Goal: Transaction & Acquisition: Obtain resource

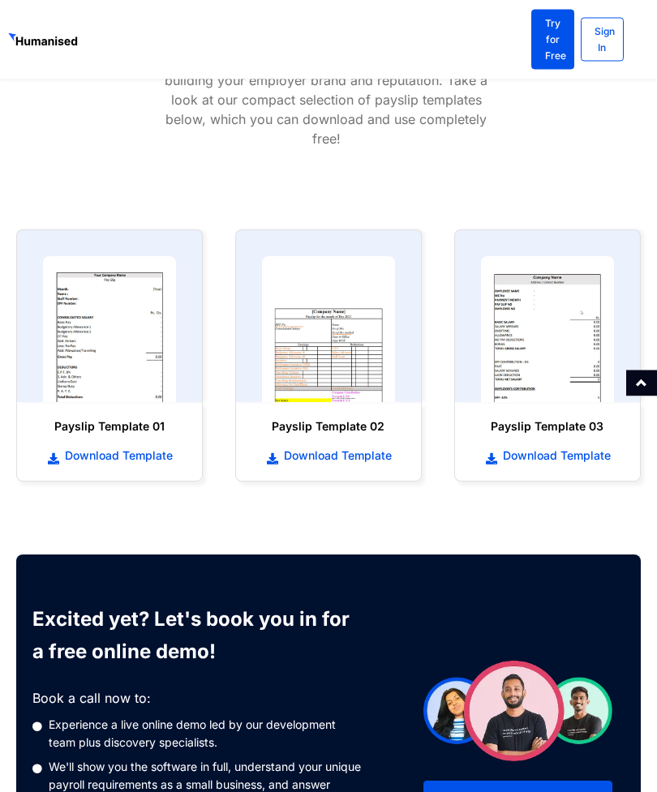
scroll to position [764, 0]
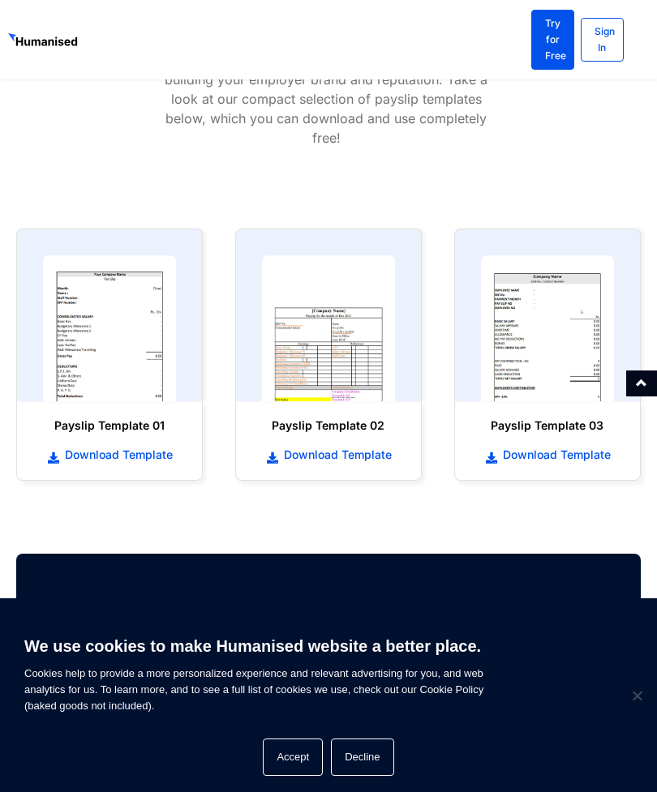
click at [298, 776] on button "Accept" at bounding box center [293, 757] width 60 height 37
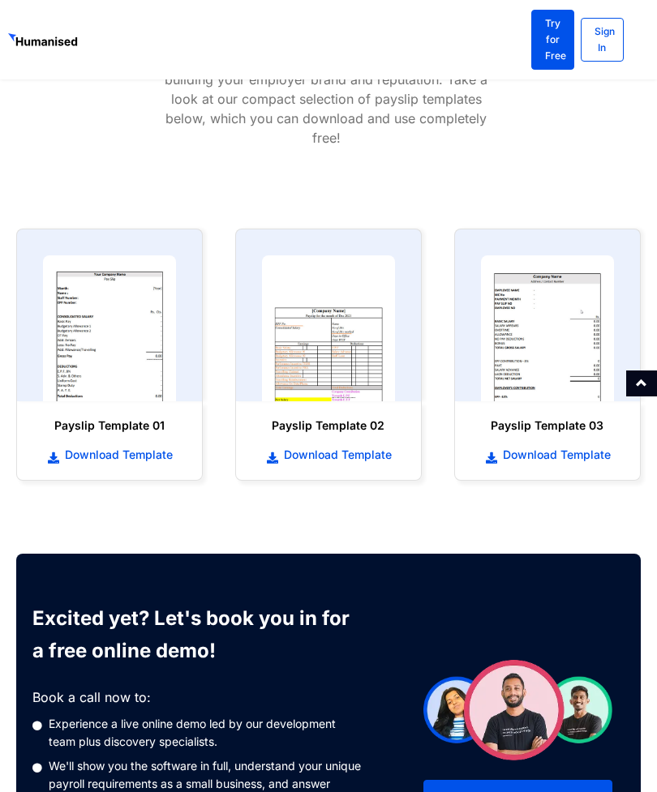
click at [582, 325] on img at bounding box center [547, 329] width 133 height 146
click at [573, 434] on div "Download Template" at bounding box center [547, 449] width 152 height 30
click at [587, 447] on span "Download Template" at bounding box center [555, 455] width 112 height 16
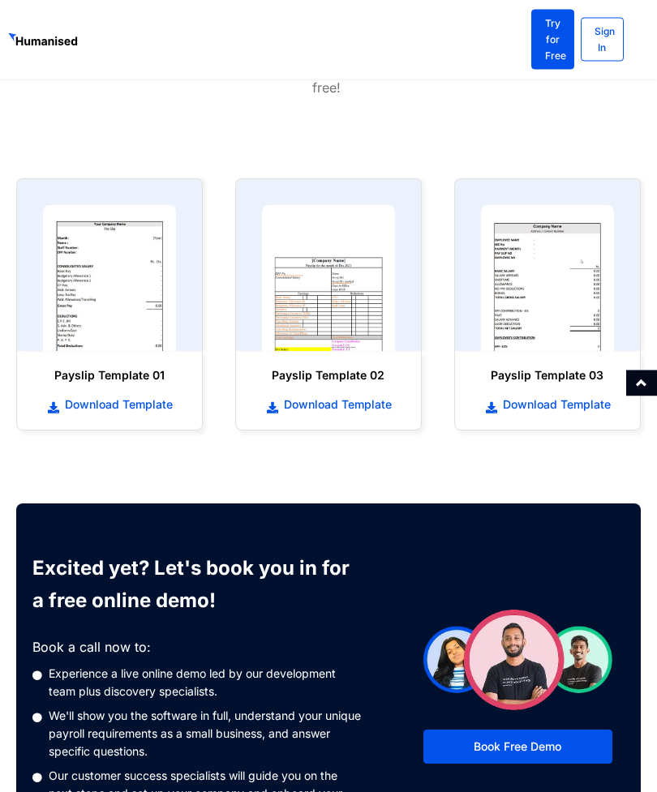
scroll to position [814, 0]
click at [580, 397] on span "Download Template" at bounding box center [555, 405] width 112 height 16
click at [612, 262] on img at bounding box center [547, 278] width 133 height 146
click at [614, 316] on img at bounding box center [547, 278] width 133 height 146
click at [604, 298] on img at bounding box center [547, 278] width 133 height 146
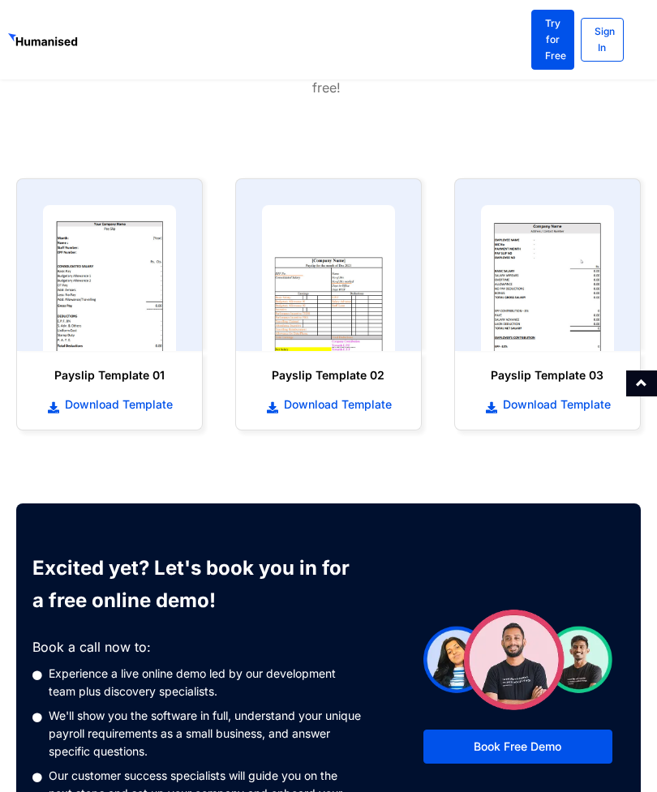
click at [569, 397] on span "Download Template" at bounding box center [555, 405] width 112 height 16
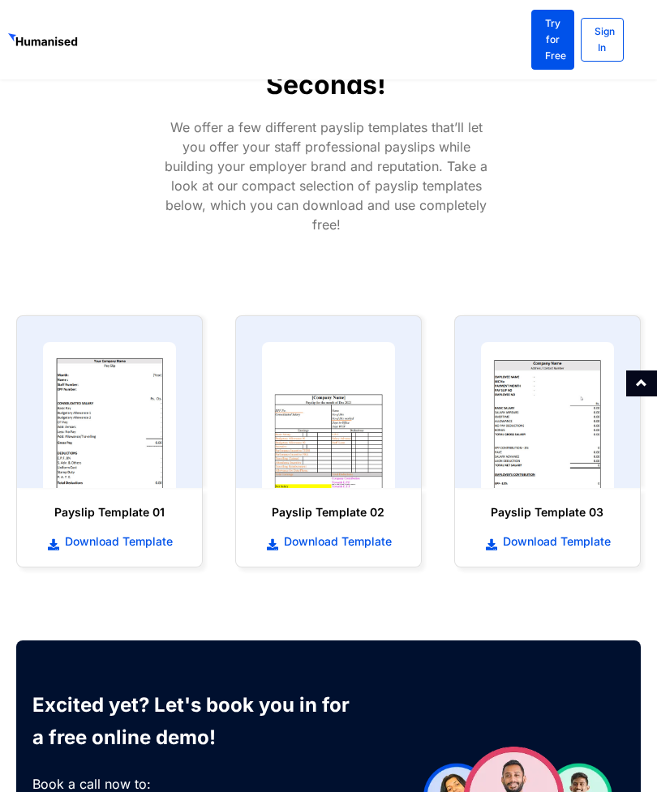
scroll to position [744, 0]
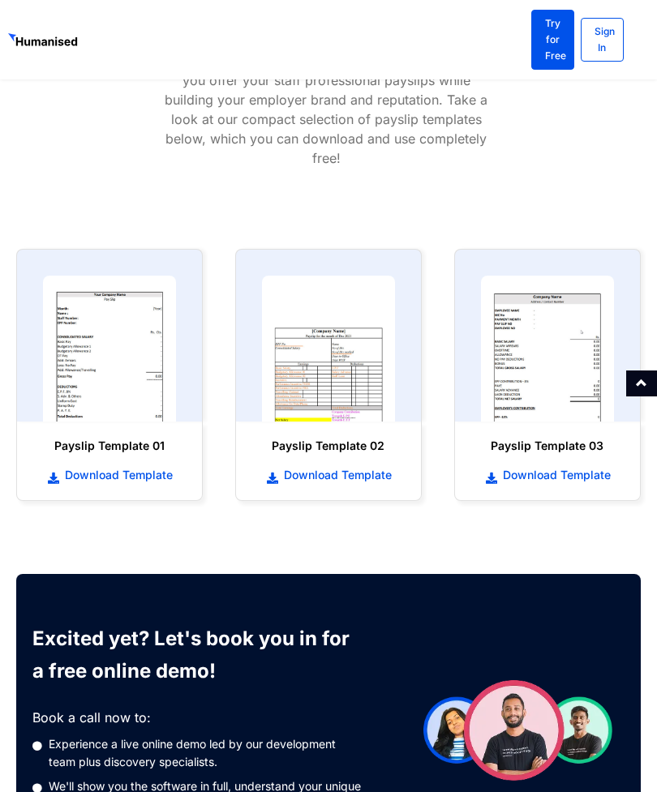
click at [559, 386] on img at bounding box center [547, 349] width 133 height 146
click at [548, 467] on span "Download Template" at bounding box center [555, 475] width 112 height 16
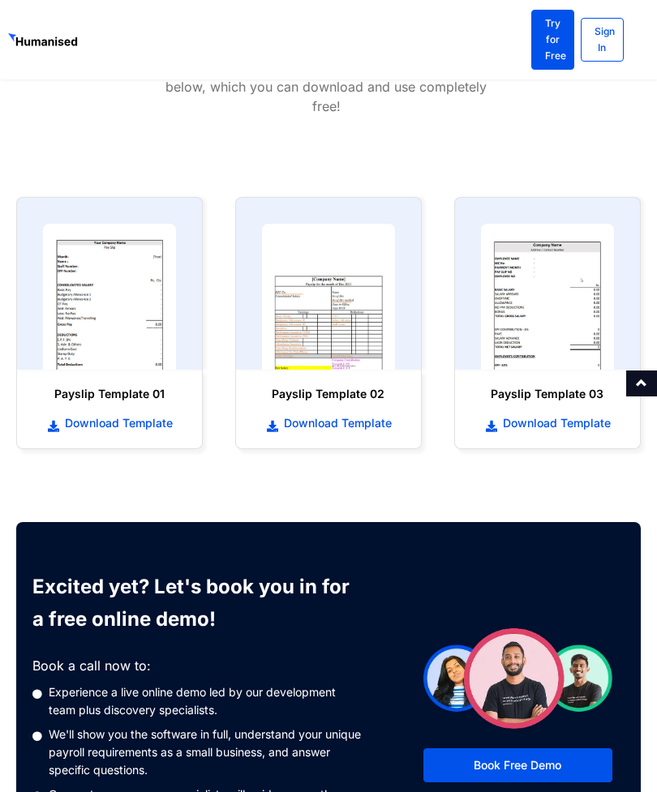
click at [159, 415] on span "Download Template" at bounding box center [117, 423] width 112 height 16
click at [584, 386] on h6 "Payslip Template 03" at bounding box center [547, 394] width 152 height 16
click at [581, 316] on img at bounding box center [547, 297] width 133 height 146
click at [593, 386] on h6 "Payslip Template 03" at bounding box center [547, 394] width 152 height 16
click at [586, 317] on img at bounding box center [547, 297] width 133 height 146
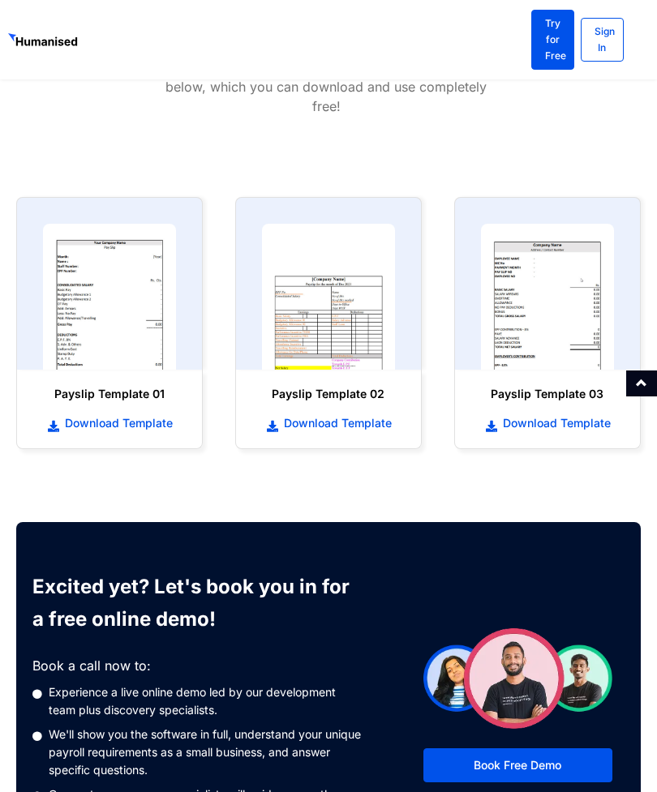
click at [588, 304] on img at bounding box center [547, 297] width 133 height 146
click at [579, 415] on span "Download Template" at bounding box center [555, 423] width 112 height 16
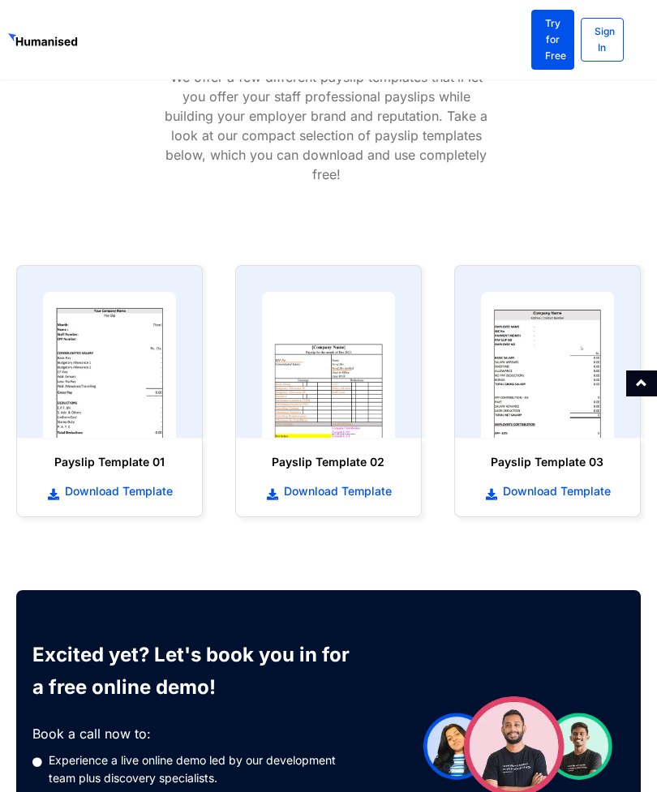
scroll to position [739, 0]
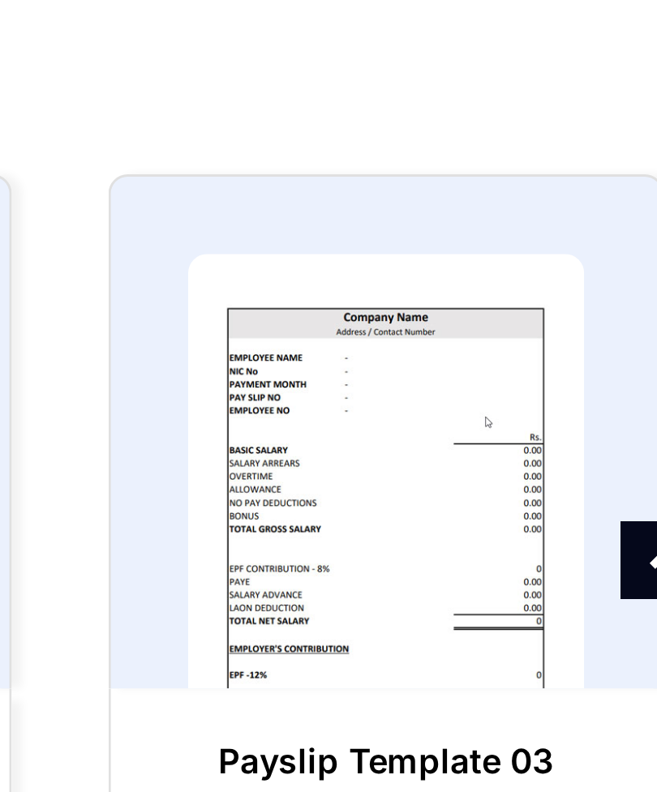
click at [499, 472] on span "Download Template" at bounding box center [555, 480] width 112 height 16
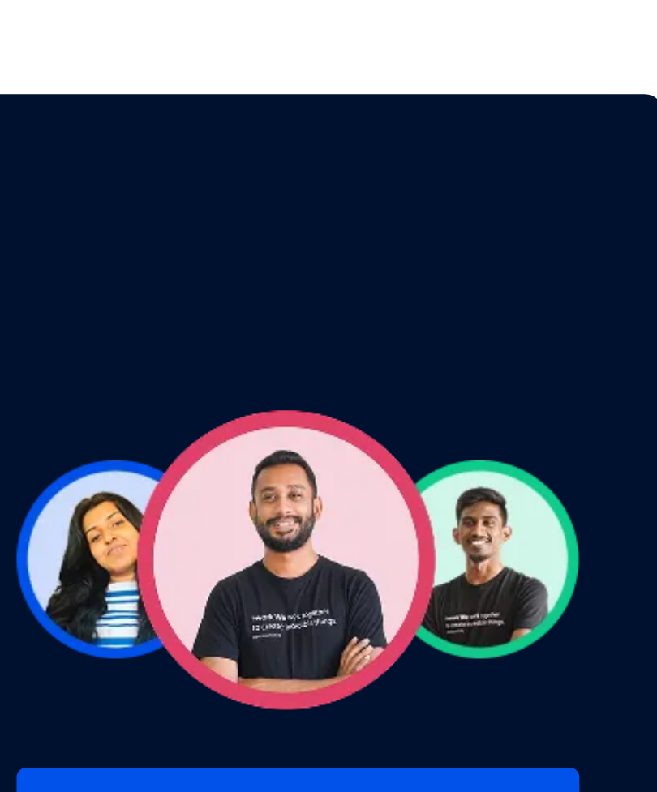
scroll to position [562, 0]
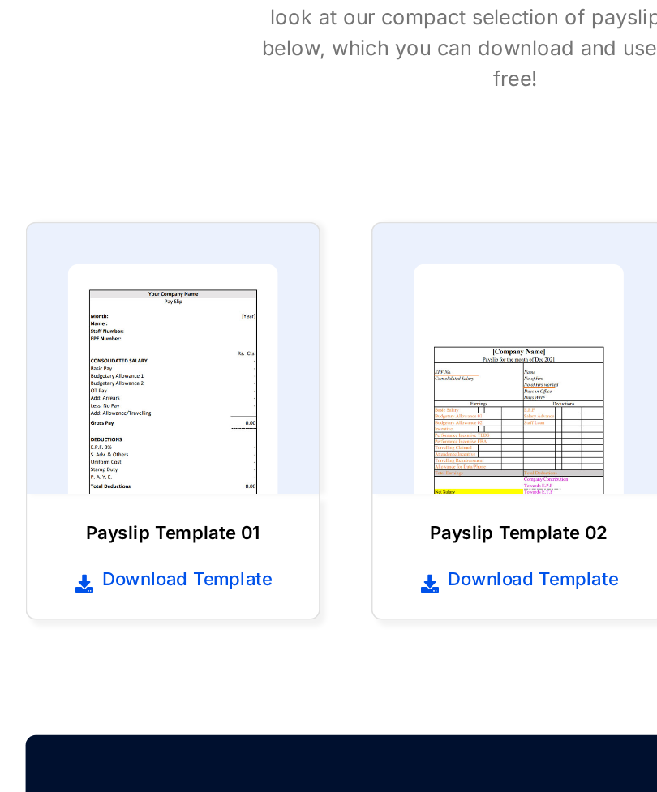
click at [145, 649] on span "Download Template" at bounding box center [117, 657] width 112 height 16
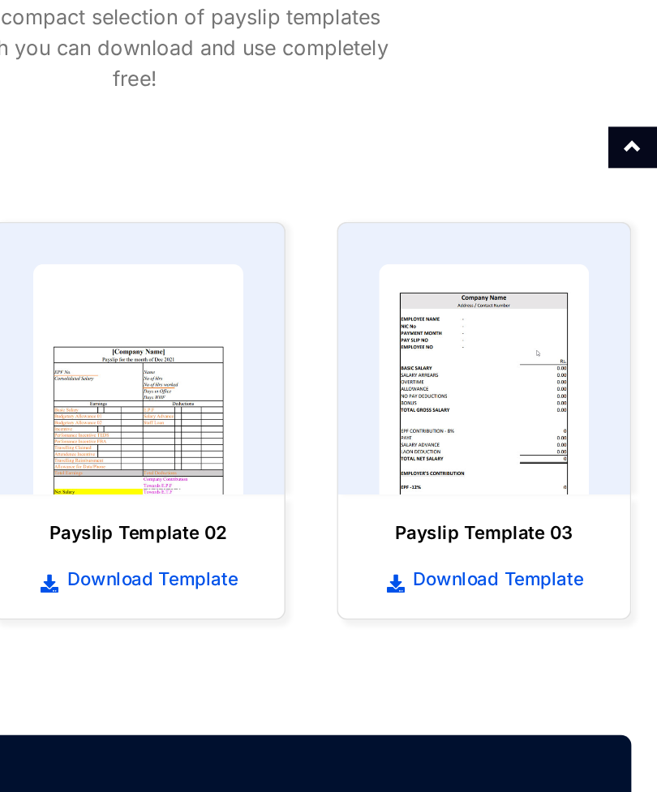
click at [471, 620] on h6 "Payslip Template 03" at bounding box center [547, 628] width 152 height 16
click at [499, 649] on span "Download Template" at bounding box center [555, 657] width 112 height 16
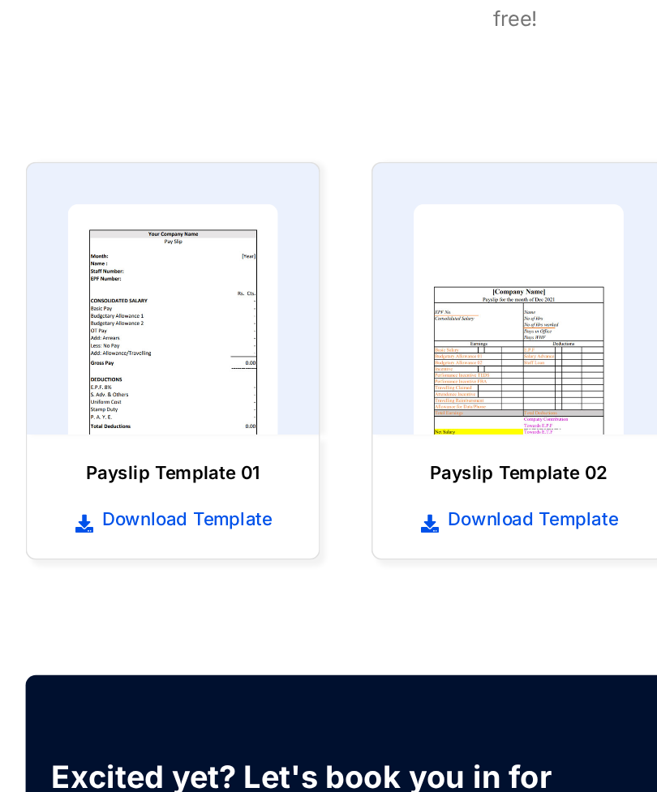
scroll to position [633, 0]
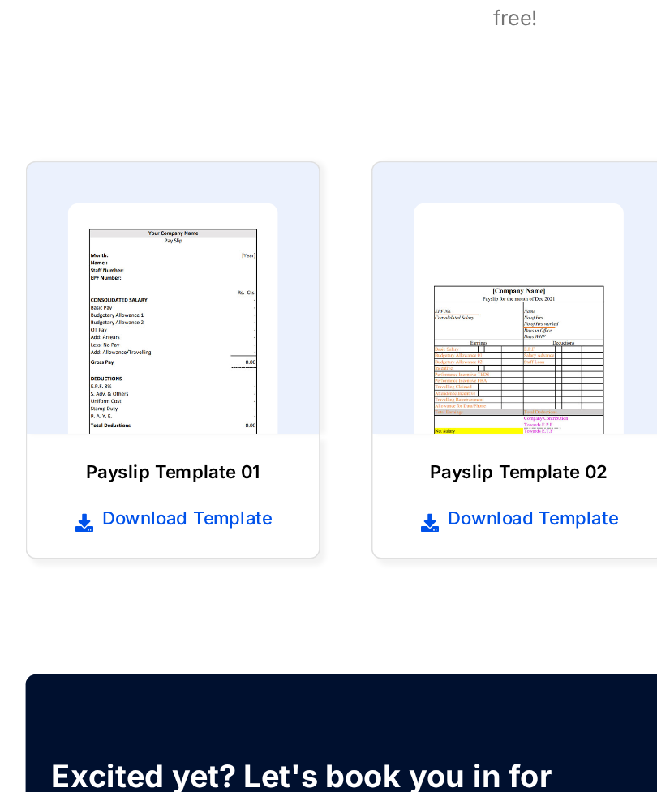
click at [158, 578] on span "Download Template" at bounding box center [117, 586] width 112 height 16
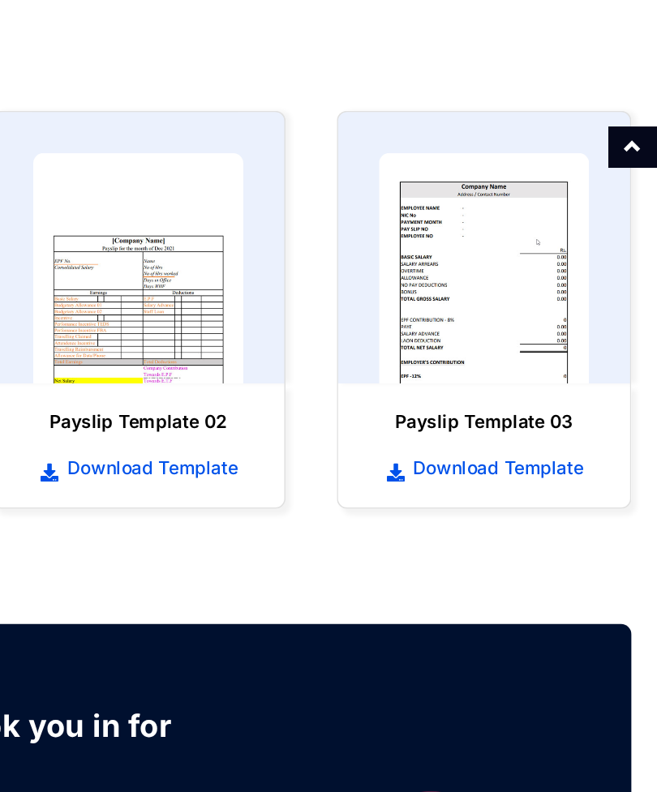
scroll to position [633, 0]
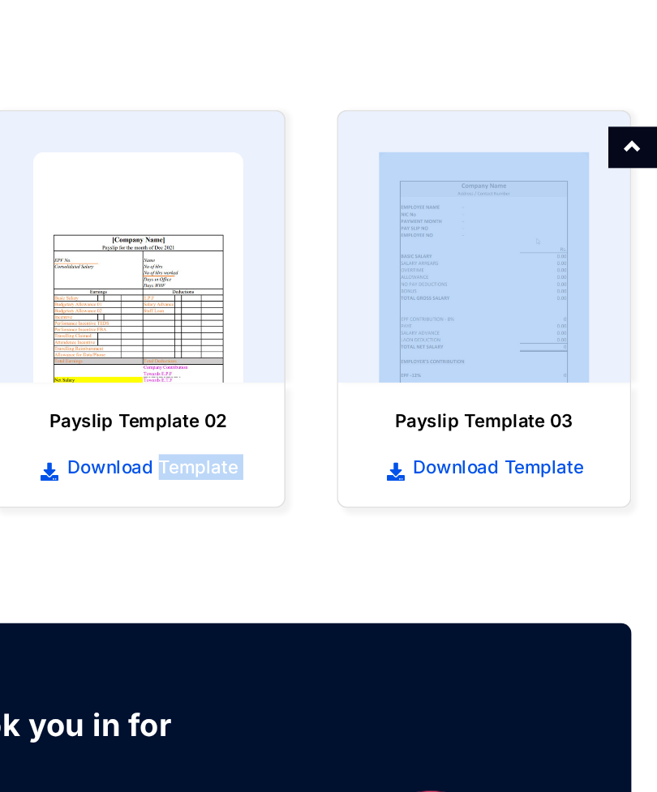
click at [471, 578] on link "Download Template" at bounding box center [547, 587] width 152 height 18
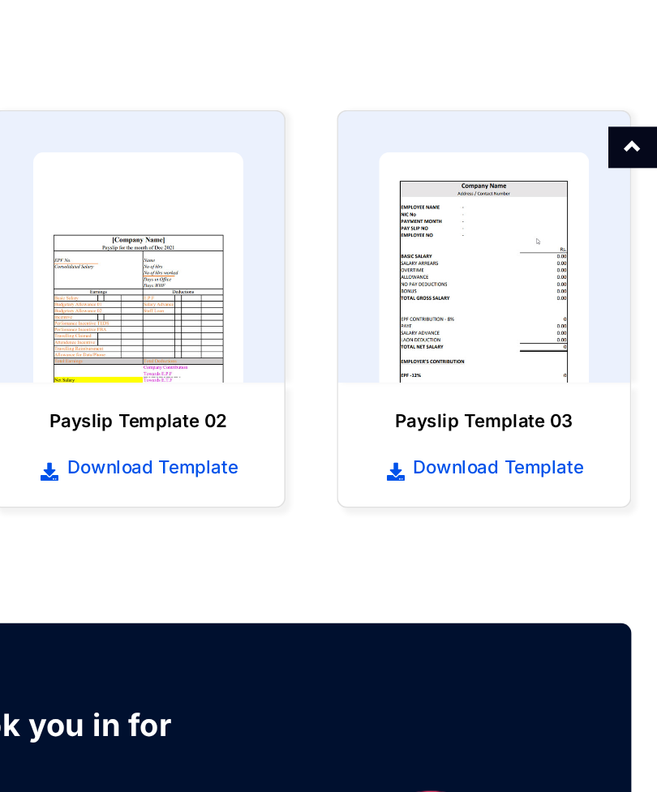
click at [484, 584] on icon at bounding box center [491, 589] width 15 height 11
click at [481, 387] on img at bounding box center [547, 460] width 133 height 146
click at [471, 578] on link "Download Template" at bounding box center [547, 587] width 152 height 18
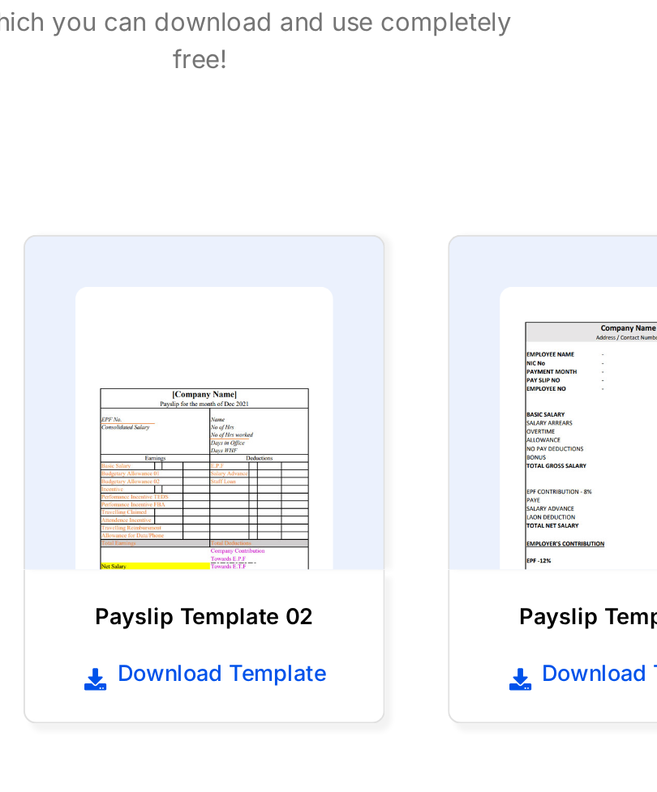
click at [262, 388] on img at bounding box center [328, 461] width 133 height 146
click at [280, 579] on span "Download Template" at bounding box center [336, 587] width 112 height 16
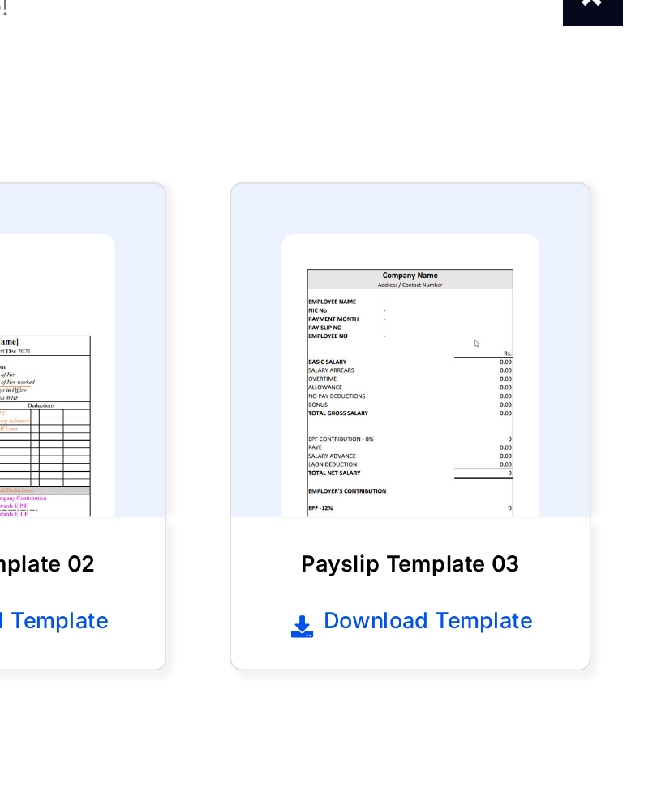
scroll to position [515, 0]
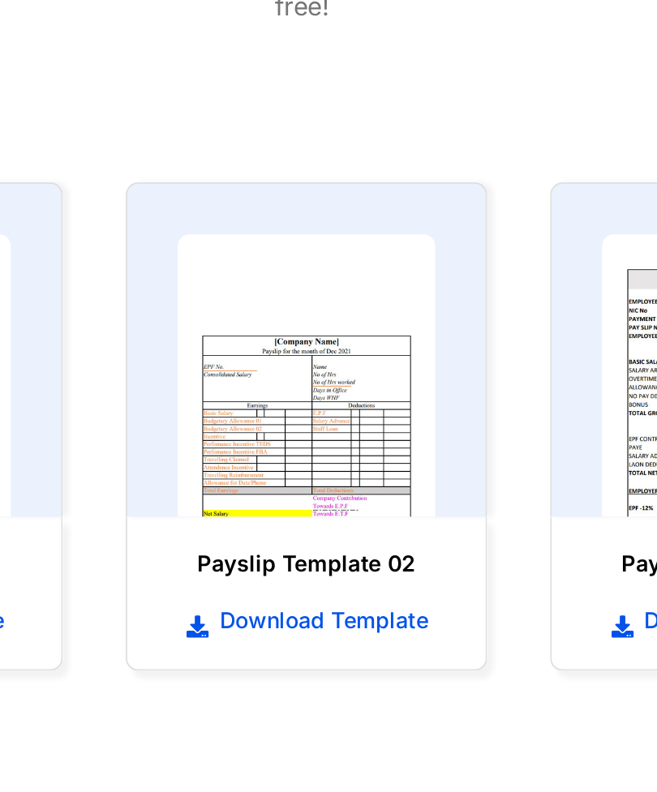
click at [244, 659] on div "Payslip Template 02 Download Template" at bounding box center [328, 690] width 169 height 62
click at [235, 651] on section "Payslip Template 02 Download Template" at bounding box center [328, 690] width 187 height 79
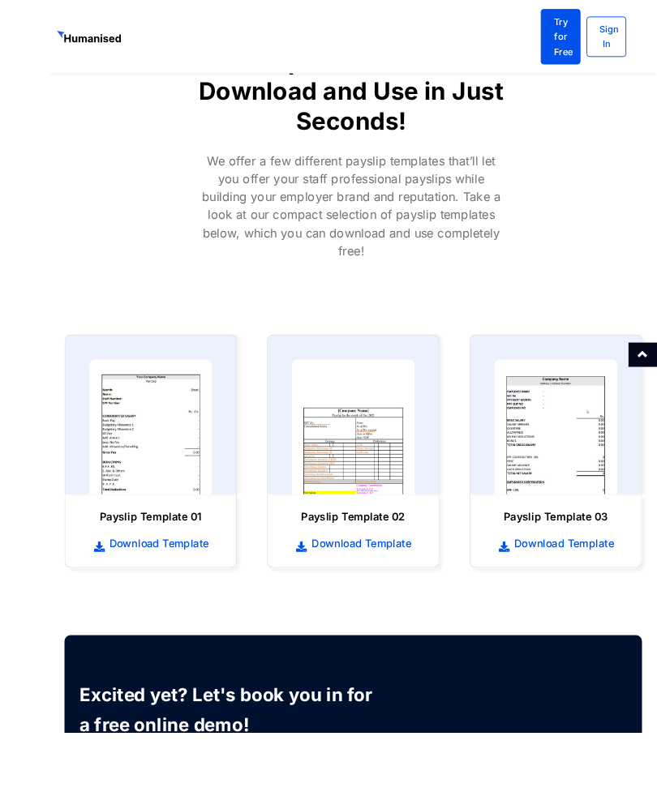
scroll to position [634, 0]
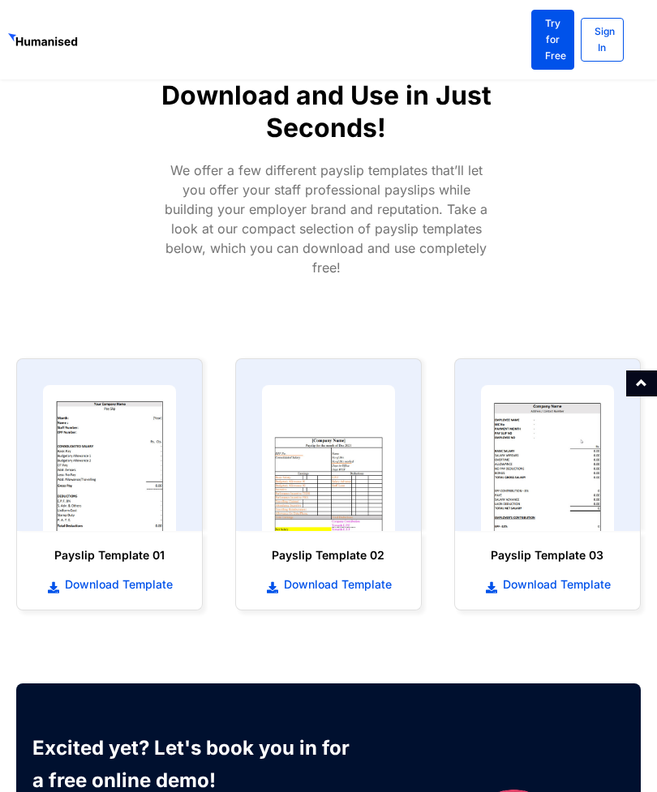
click at [341, 385] on img at bounding box center [328, 458] width 133 height 146
click at [306, 402] on img at bounding box center [328, 458] width 133 height 146
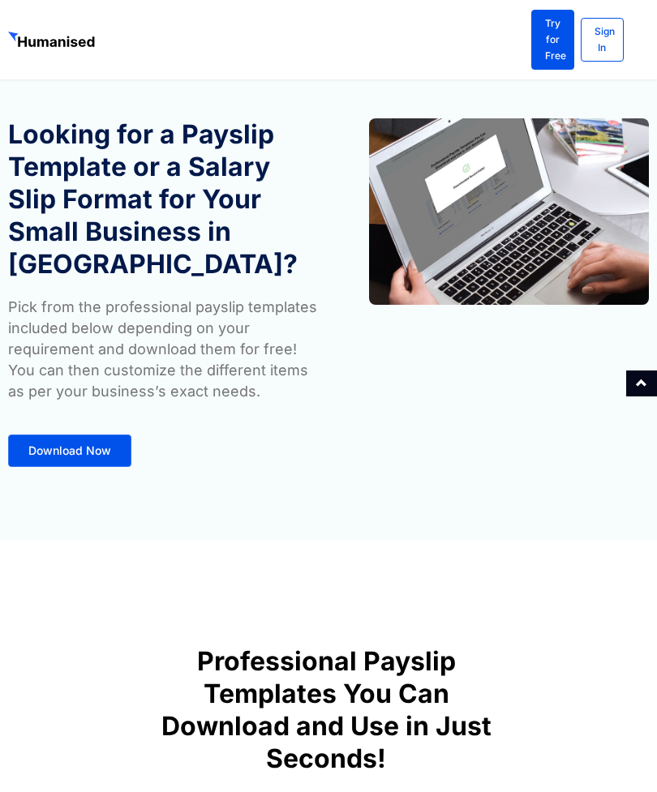
scroll to position [0, 0]
